Goal: Check status: Check status

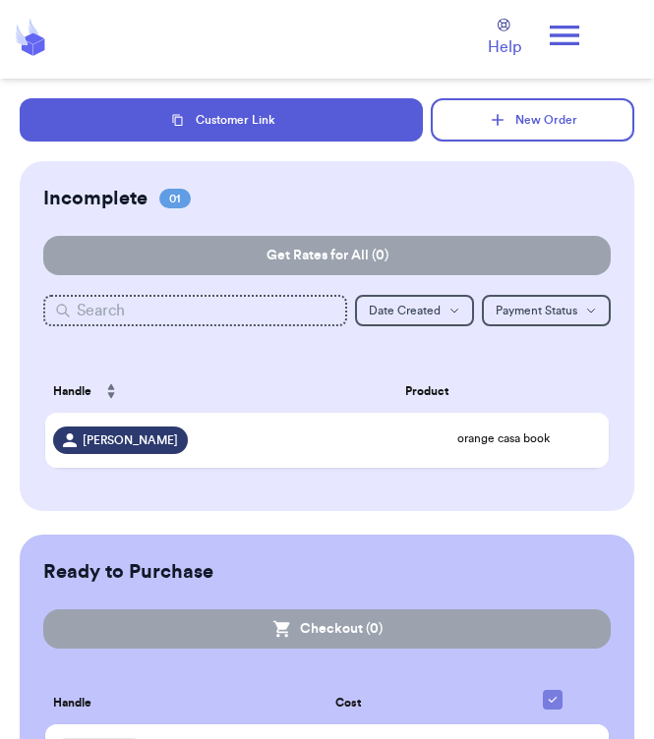
click at [561, 36] on icon at bounding box center [563, 35] width 39 height 39
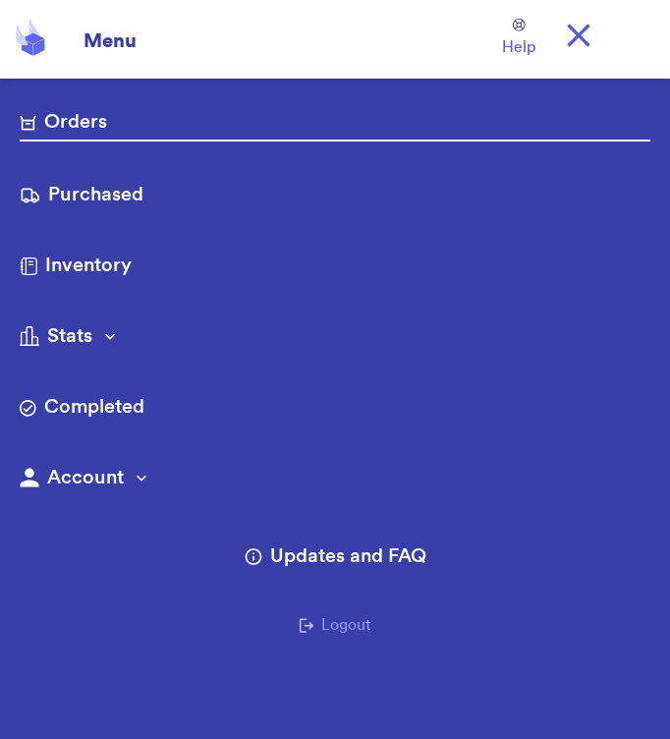
click at [199, 198] on link "Purchased" at bounding box center [335, 196] width 631 height 31
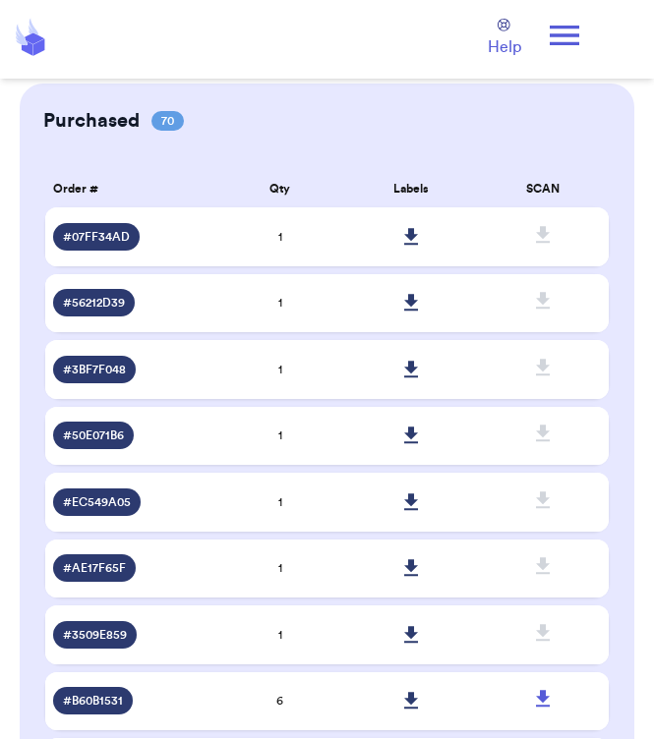
scroll to position [36, 0]
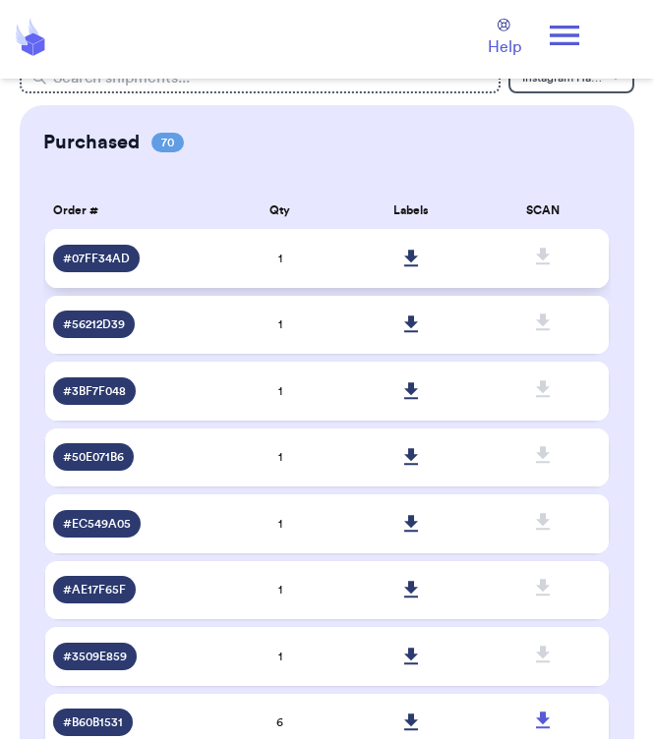
click at [194, 261] on div "# 07FF34AD" at bounding box center [129, 259] width 153 height 28
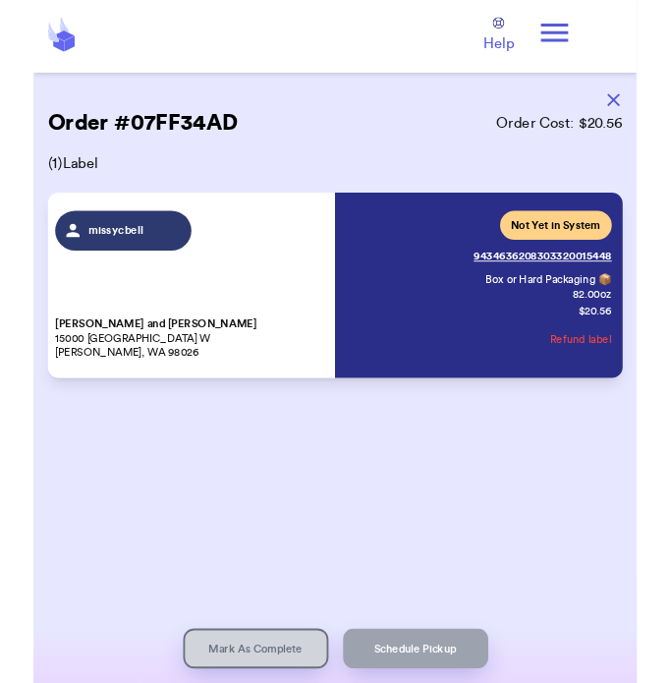
scroll to position [0, 0]
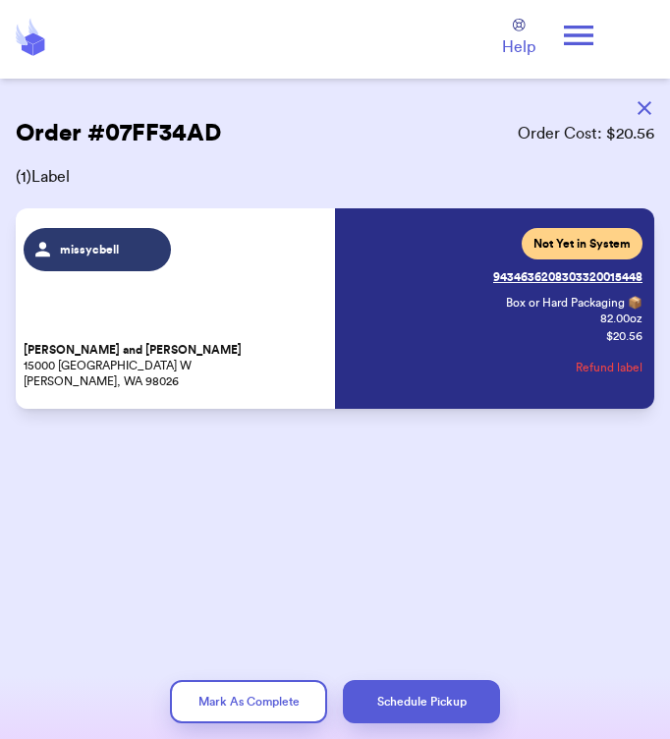
click at [646, 111] on icon "button" at bounding box center [645, 108] width 14 height 14
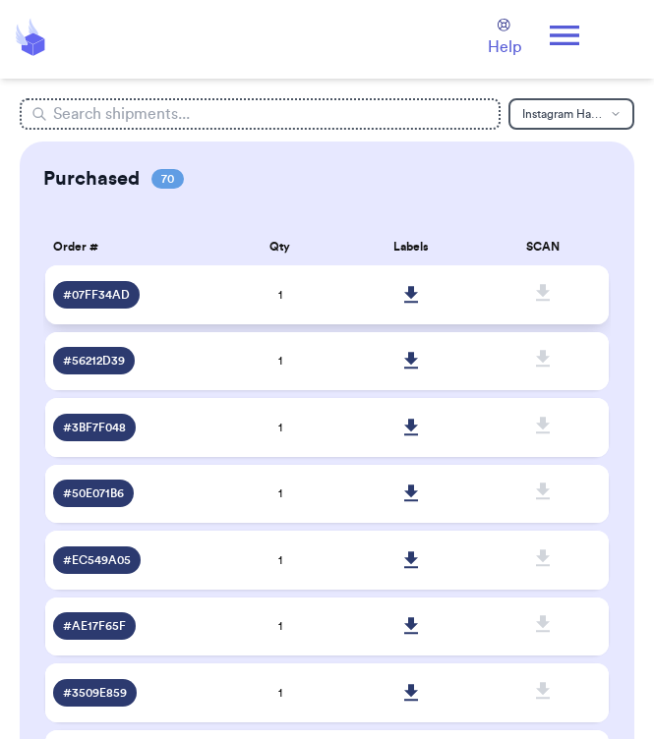
click at [406, 296] on icon at bounding box center [411, 295] width 15 height 18
